Goal: Use online tool/utility: Utilize a website feature to perform a specific function

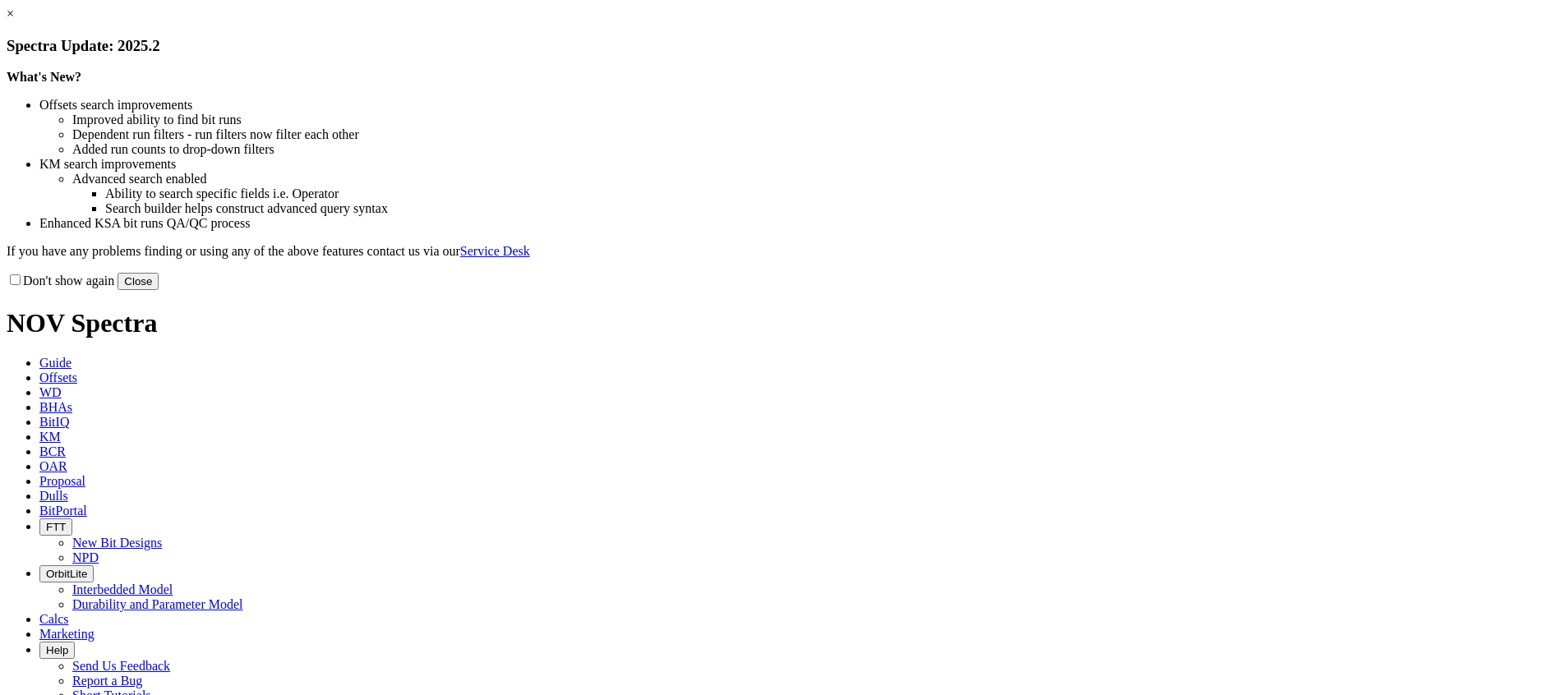
click at [159, 290] on button "Close" at bounding box center [138, 282] width 41 height 17
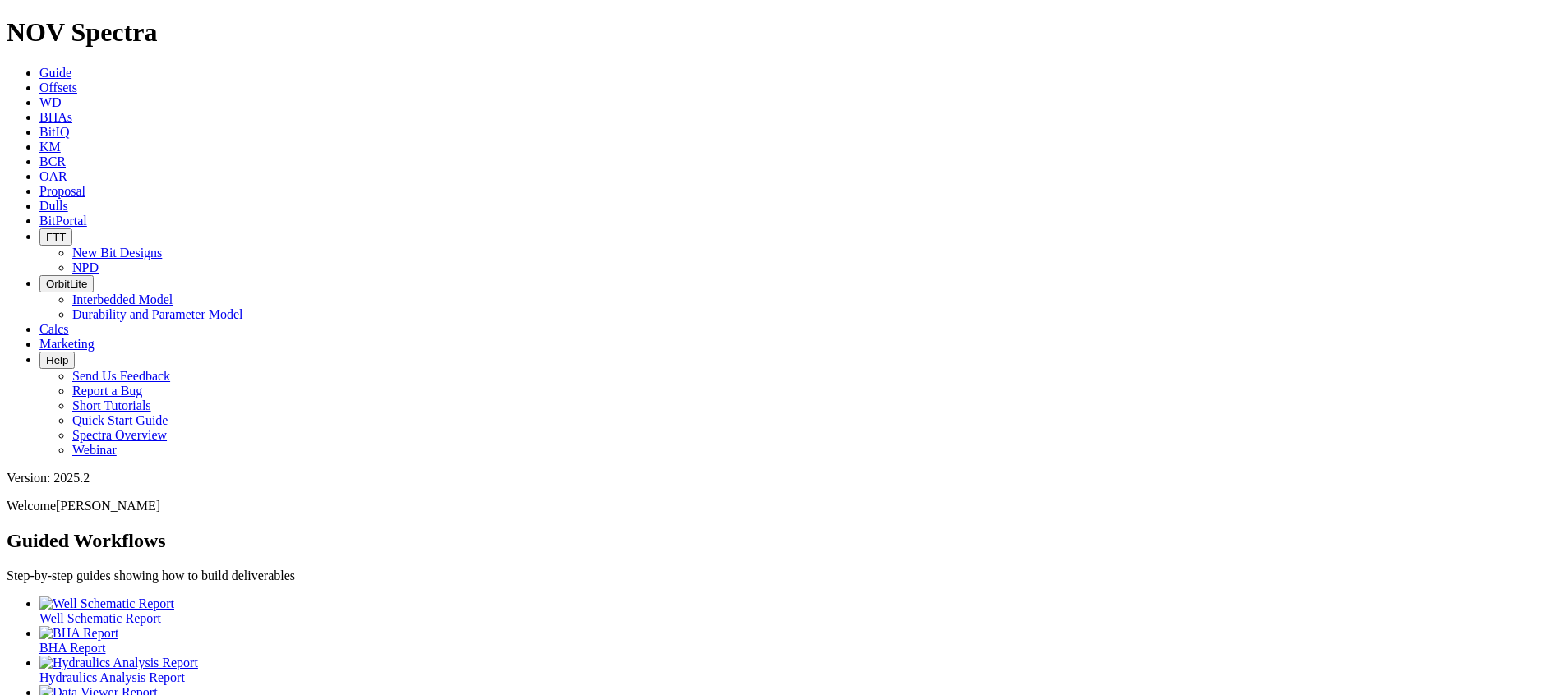
click at [381, 655] on div at bounding box center [801, 662] width 1522 height 14
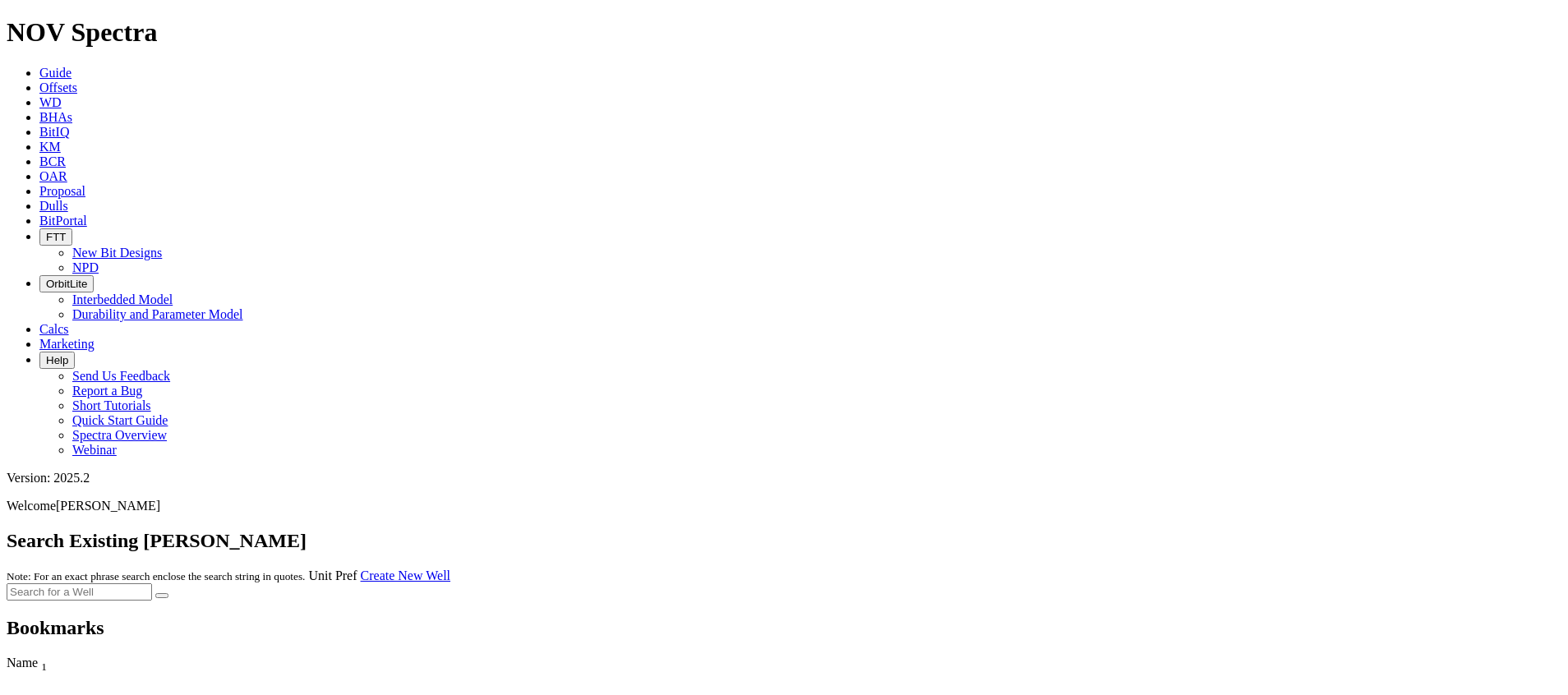
click at [40, 66] on icon at bounding box center [40, 73] width 0 height 14
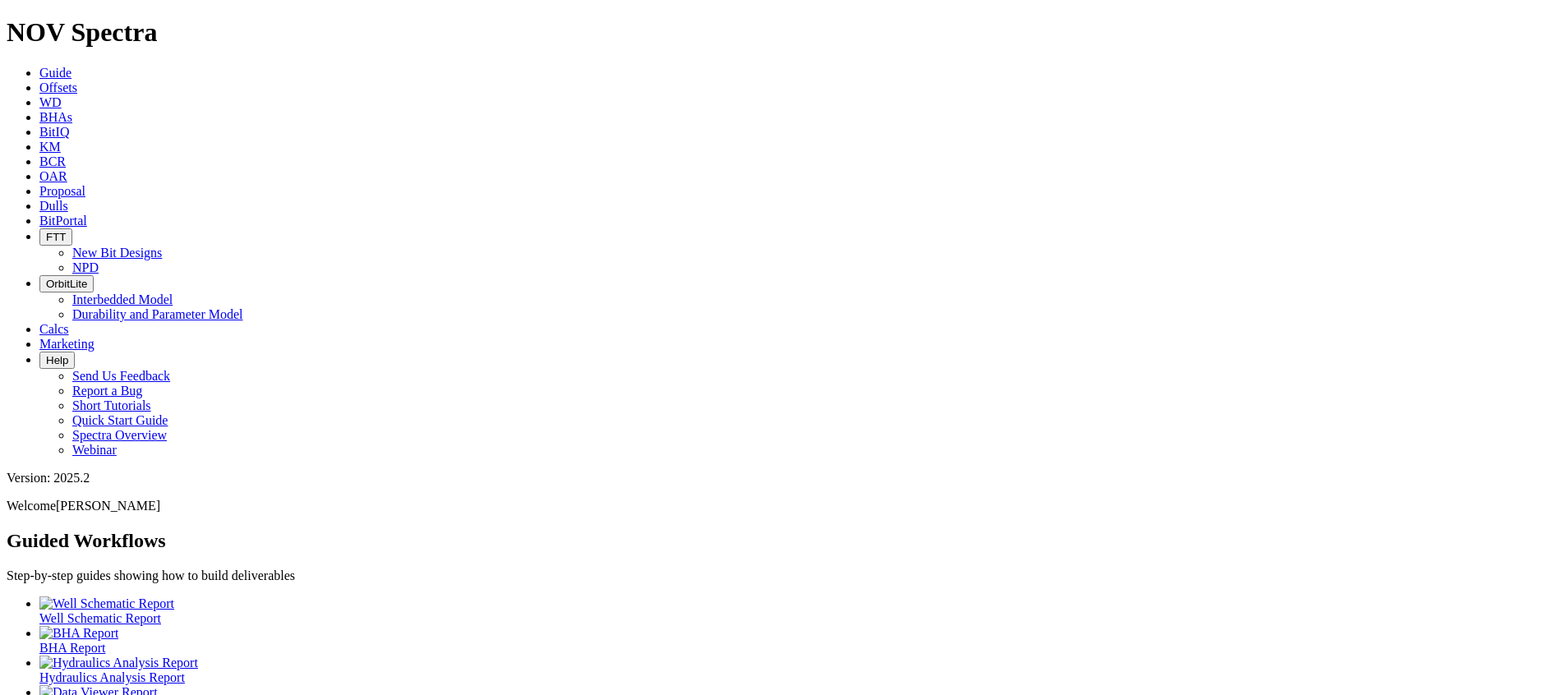
scroll to position [97, 0]
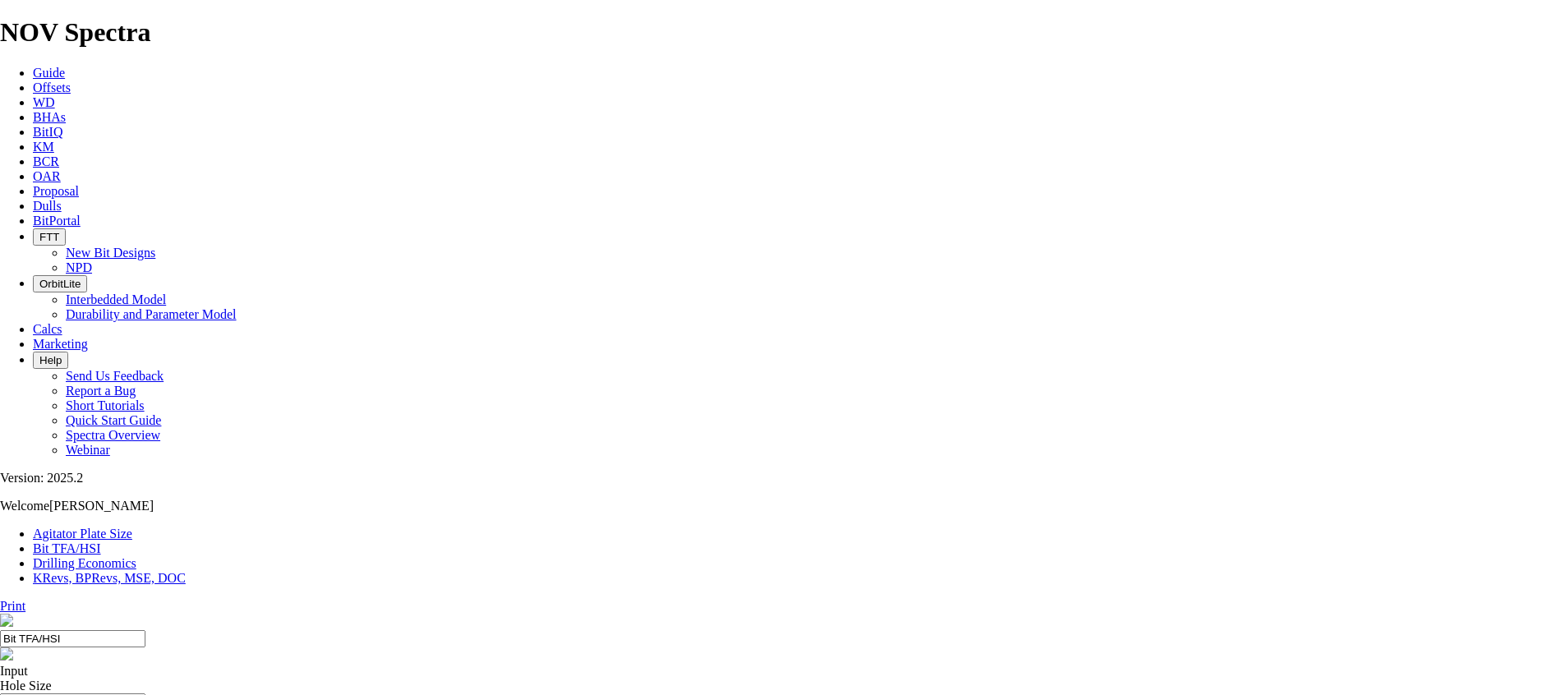
click at [145, 693] on input "Hole Size" at bounding box center [73, 702] width 145 height 17
type input "16"
type input "700"
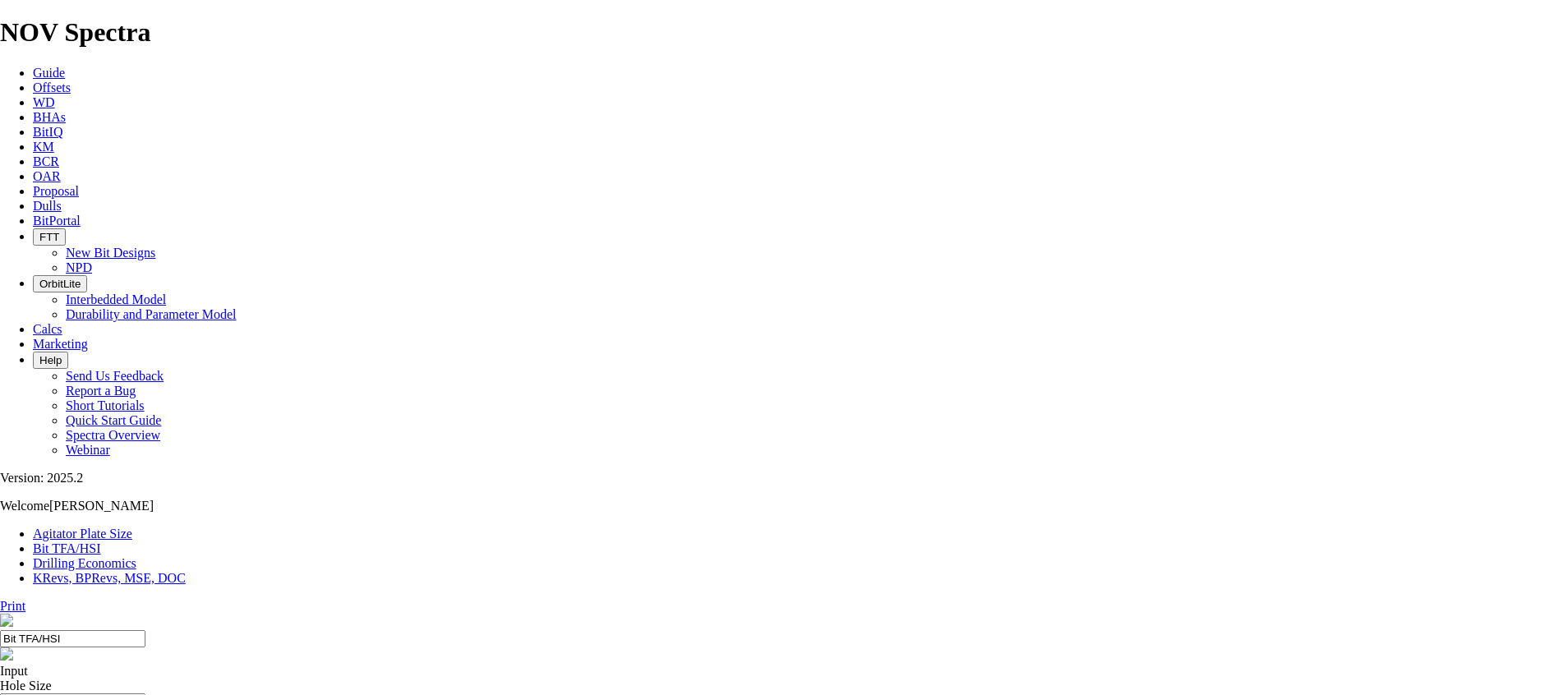
type input "8.7"
drag, startPoint x: 623, startPoint y: 427, endPoint x: 593, endPoint y: 428, distance: 30.0
type input "5"
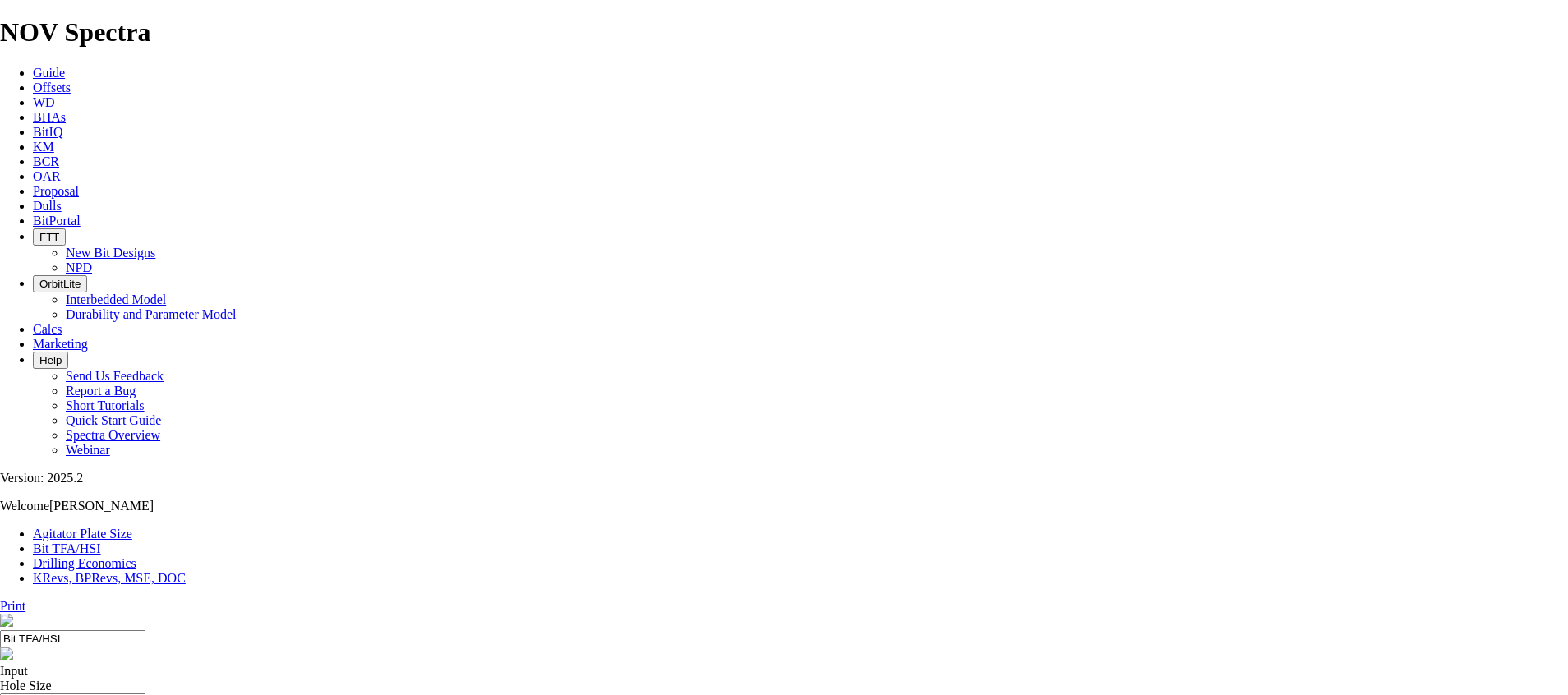
select select "number:18"
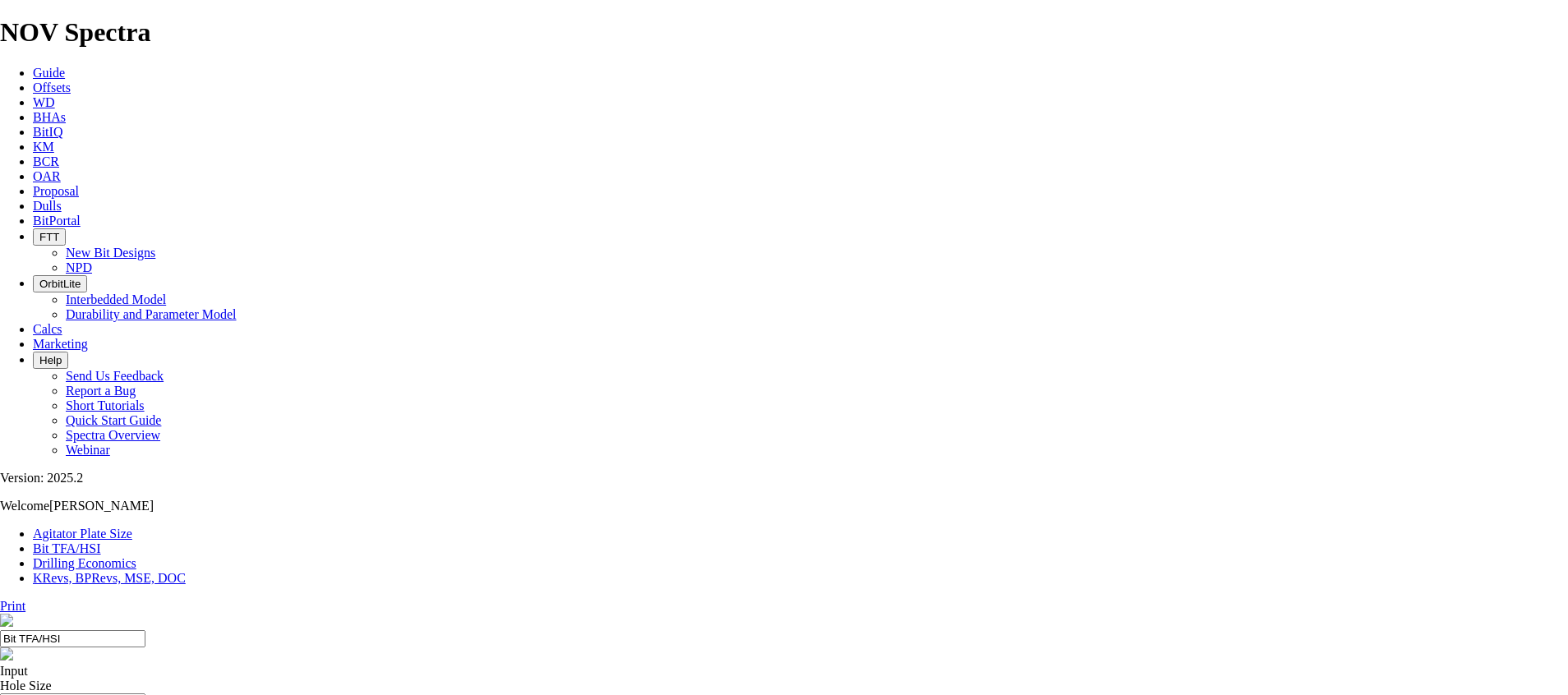
select select "number:16"
checkbox input "true"
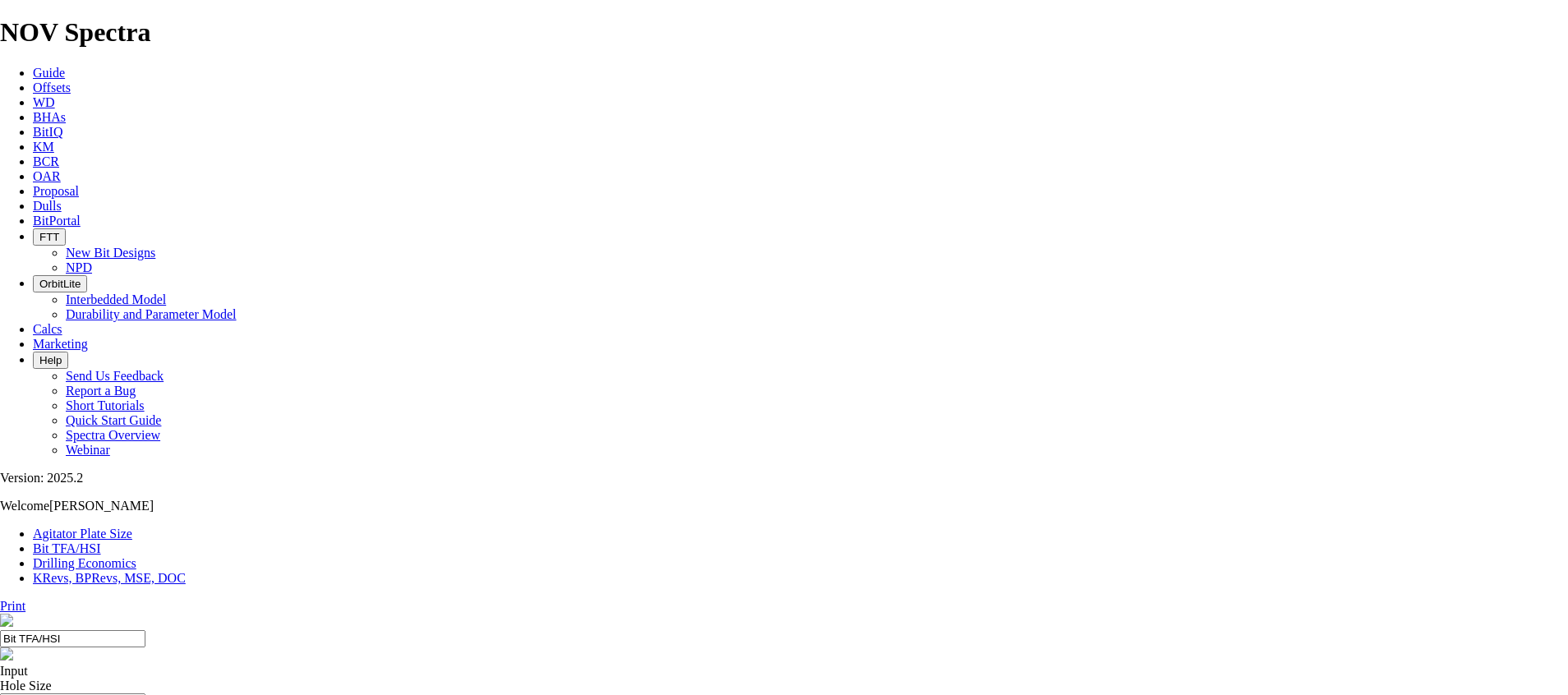
drag, startPoint x: 531, startPoint y: 309, endPoint x: 472, endPoint y: 310, distance: 59.0
drag, startPoint x: 530, startPoint y: 317, endPoint x: 485, endPoint y: 317, distance: 45.0
type input "650"
